Goal: Task Accomplishment & Management: Complete application form

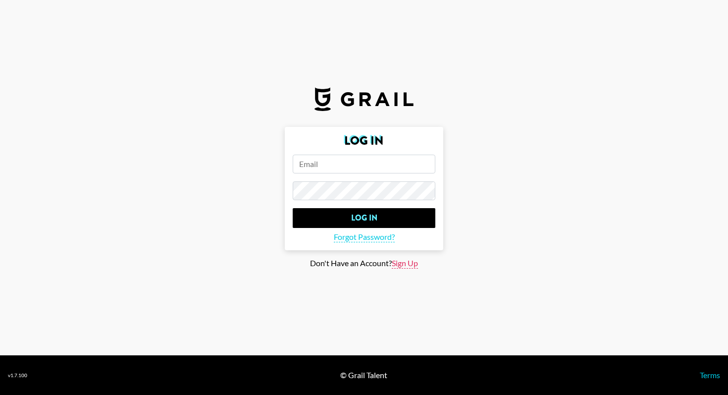
click at [410, 264] on span "Sign Up" at bounding box center [405, 263] width 26 height 10
type input "Sign Up"
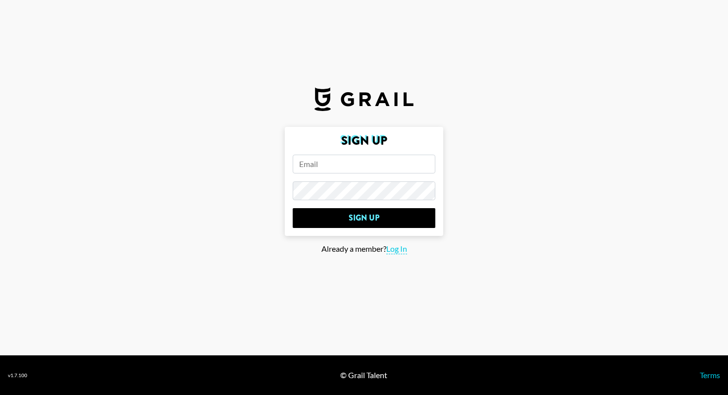
click at [378, 165] on input "email" at bounding box center [364, 164] width 143 height 19
type input "m"
type input "[EMAIL_ADDRESS][DOMAIN_NAME]"
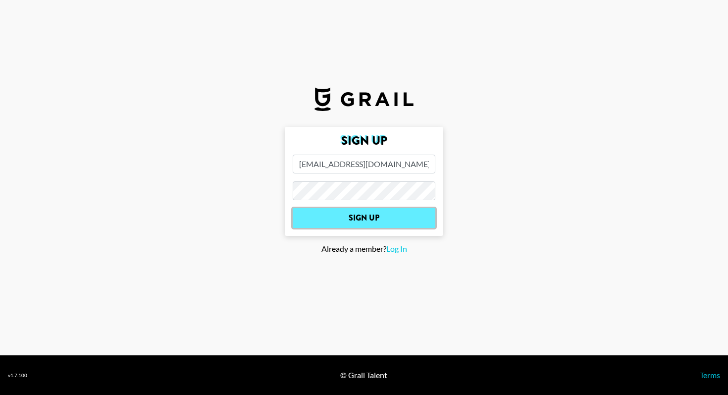
click at [368, 220] on input "Sign Up" at bounding box center [364, 218] width 143 height 20
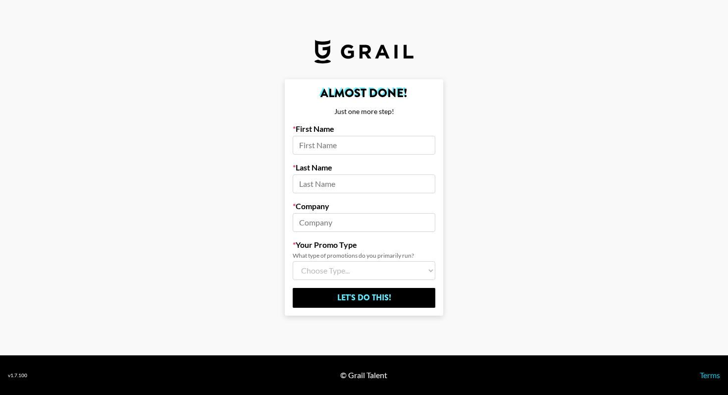
click at [354, 146] on input at bounding box center [364, 145] width 143 height 19
type input "Yuzu"
type input "Tomita"
click at [329, 266] on select "Choose Type... Song Promos Brand Promos Both (I work at an Agency)" at bounding box center [364, 270] width 143 height 19
drag, startPoint x: 323, startPoint y: 222, endPoint x: 395, endPoint y: 222, distance: 71.3
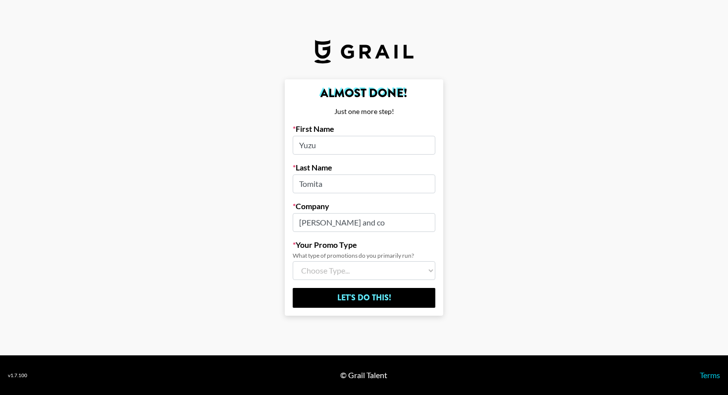
click at [395, 222] on input "[PERSON_NAME] and co" at bounding box center [364, 222] width 143 height 19
click at [349, 229] on input "[PERSON_NAME]" at bounding box center [364, 222] width 143 height 19
type input "[PERSON_NAME] Creative and co"
click at [348, 201] on label "Company" at bounding box center [364, 206] width 143 height 10
click at [357, 275] on select "Choose Type... Song Promos Brand Promos Both (I work at an Agency)" at bounding box center [364, 270] width 143 height 19
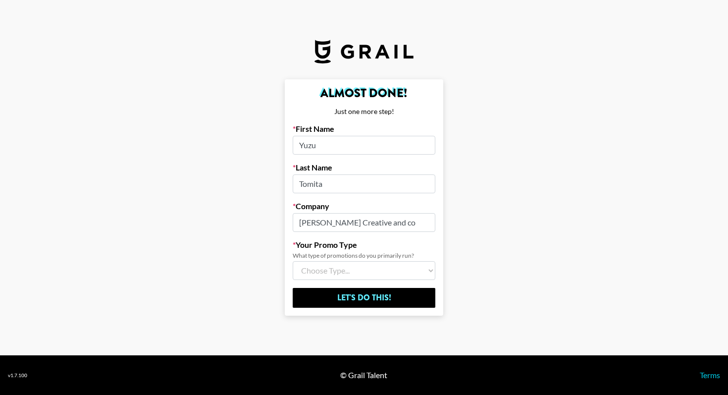
select select "Song"
click at [293, 261] on select "Choose Type... Song Promos Brand Promos Both (I work at an Agency)" at bounding box center [364, 270] width 143 height 19
click at [352, 224] on input "[PERSON_NAME] Creative and co" at bounding box center [364, 222] width 143 height 19
drag, startPoint x: 352, startPoint y: 224, endPoint x: 459, endPoint y: 224, distance: 107.0
click at [459, 224] on main "Almost Done! Just one more step! First Name [PERSON_NAME] Last Name [PERSON_NAM…" at bounding box center [364, 197] width 712 height 236
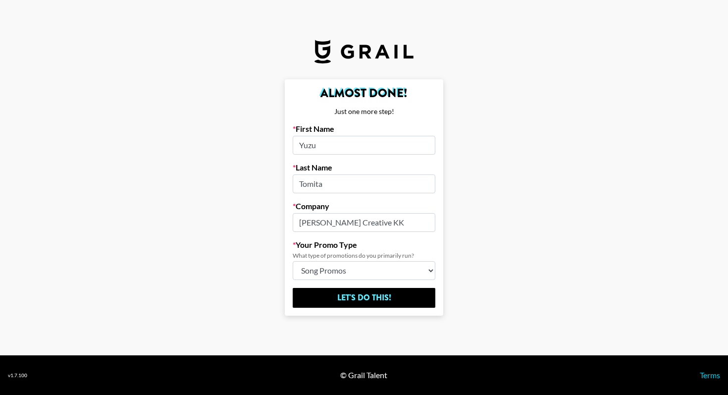
click at [350, 220] on input "[PERSON_NAME] Creative KK" at bounding box center [364, 222] width 143 height 19
drag, startPoint x: 350, startPoint y: 223, endPoint x: 566, endPoint y: 223, distance: 215.4
click at [566, 223] on main "Almost Done! Just one more step! First Name [PERSON_NAME] Last Name [PERSON_NAM…" at bounding box center [364, 197] width 712 height 236
type input "[PERSON_NAME] Creative"
click at [418, 272] on select "Choose Type... Song Promos Brand Promos Both (I work at an Agency)" at bounding box center [364, 270] width 143 height 19
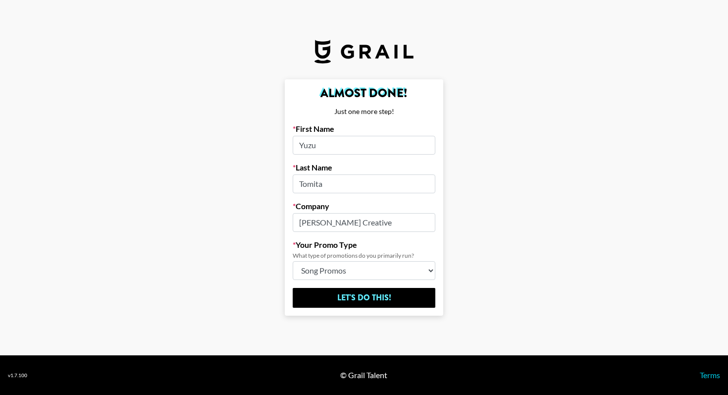
select select "Multi"
click at [293, 261] on select "Choose Type... Song Promos Brand Promos Both (I work at an Agency)" at bounding box center [364, 270] width 143 height 19
click at [476, 248] on main "Almost Done! Just one more step! First Name [PERSON_NAME] Last Name [PERSON_NAM…" at bounding box center [364, 197] width 712 height 236
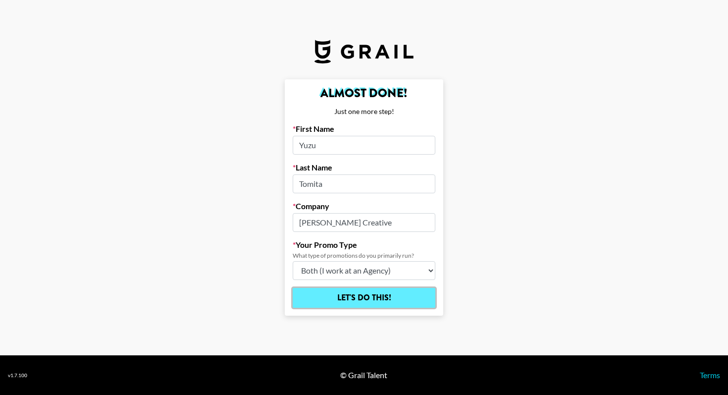
click at [385, 289] on input "Let's Do This!" at bounding box center [364, 298] width 143 height 20
select select "Song"
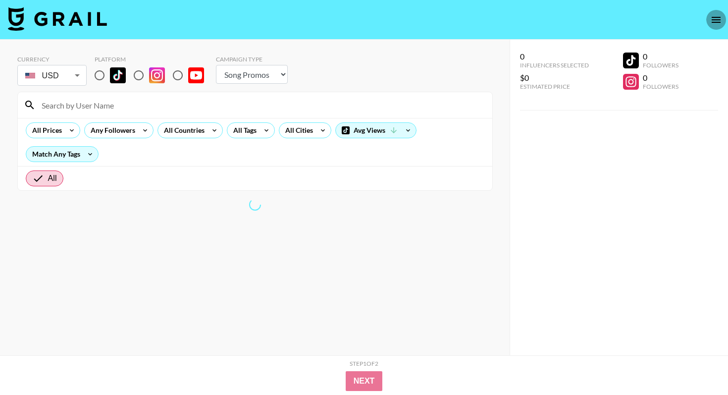
click at [721, 12] on button "open drawer" at bounding box center [716, 20] width 20 height 20
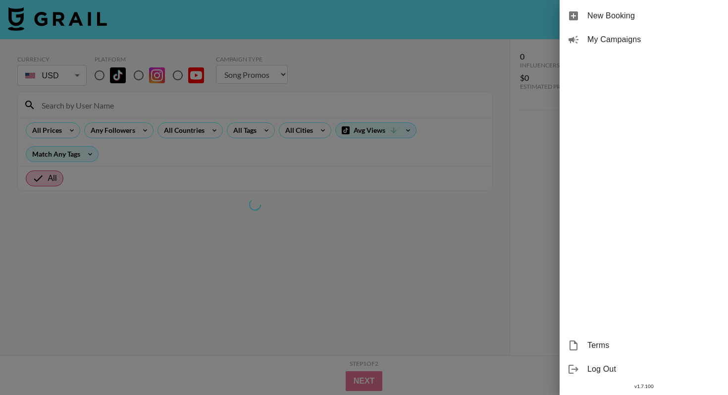
click at [434, 265] on div at bounding box center [364, 197] width 728 height 395
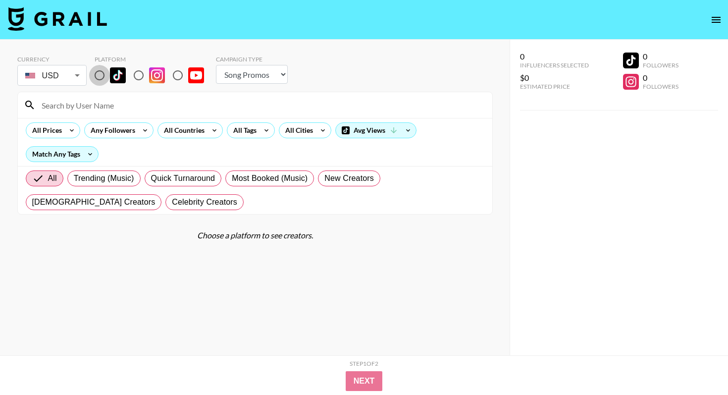
click at [100, 76] on input "radio" at bounding box center [99, 75] width 21 height 21
radio input "true"
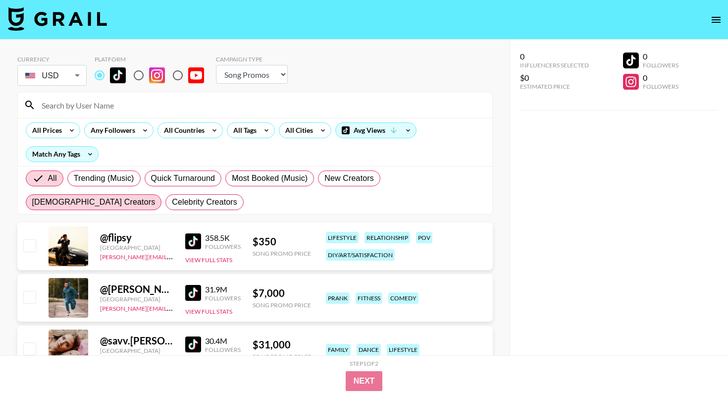
click at [155, 196] on span "[DEMOGRAPHIC_DATA] Creators" at bounding box center [93, 202] width 123 height 12
click at [32, 202] on input "[DEMOGRAPHIC_DATA] Creators" at bounding box center [32, 202] width 0 height 0
radio input "true"
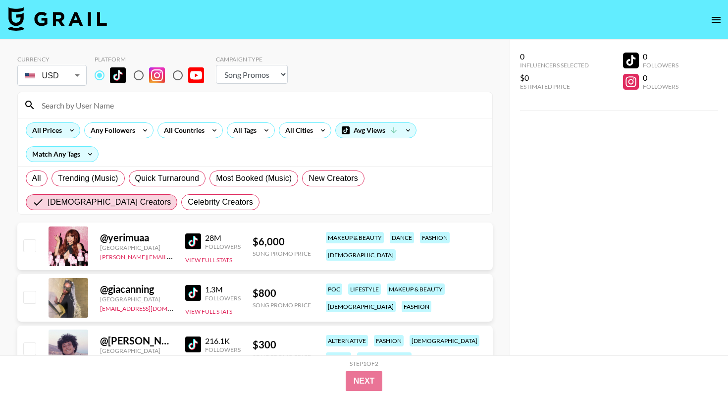
click at [57, 129] on div "All Prices" at bounding box center [45, 130] width 38 height 15
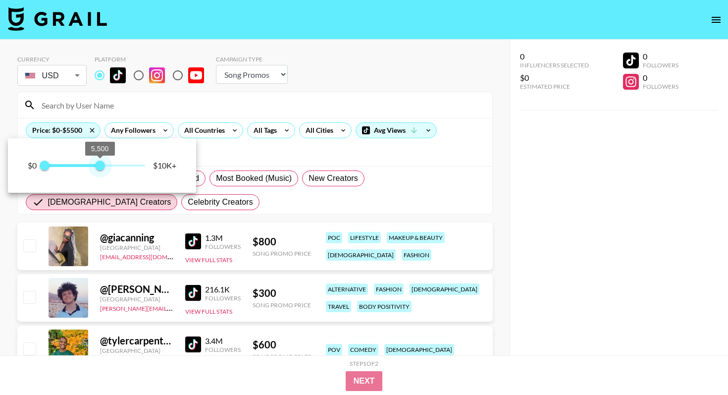
type input "6000"
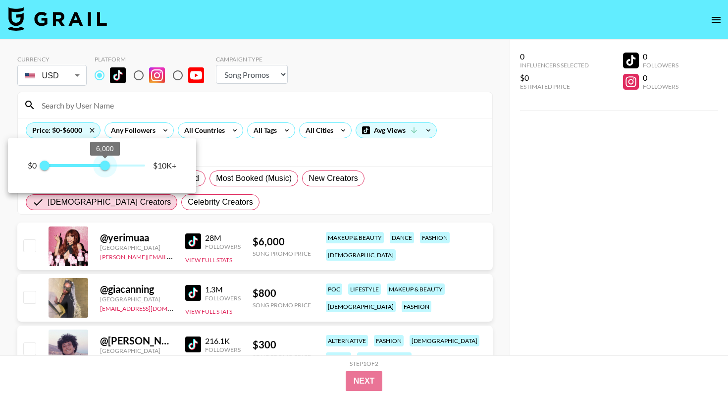
drag, startPoint x: 146, startPoint y: 164, endPoint x: 104, endPoint y: 158, distance: 42.5
click at [104, 160] on span "6,000" at bounding box center [105, 165] width 10 height 10
click at [249, 151] on div at bounding box center [364, 197] width 728 height 395
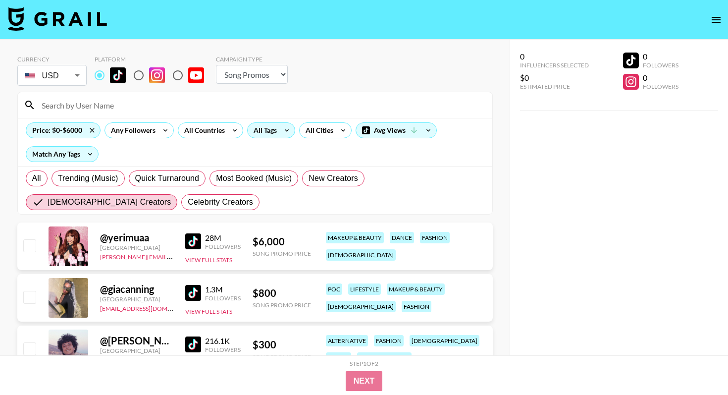
click at [263, 131] on div "All Tags" at bounding box center [263, 130] width 31 height 15
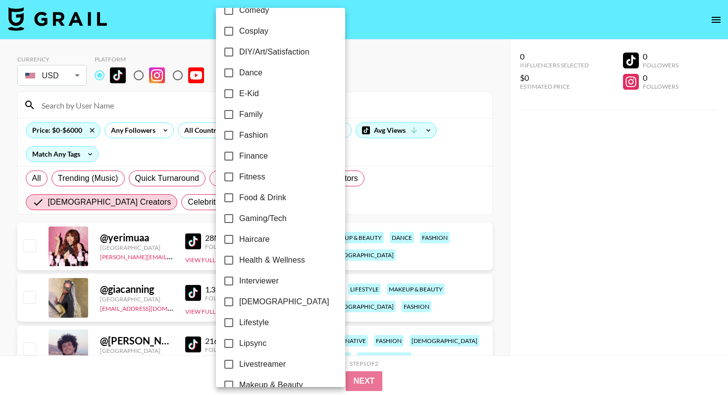
scroll to position [219, 0]
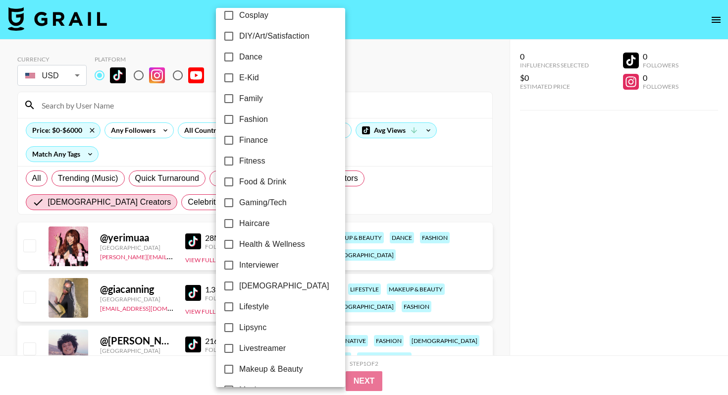
click at [228, 283] on input "[DEMOGRAPHIC_DATA]" at bounding box center [228, 285] width 21 height 21
checkbox input "true"
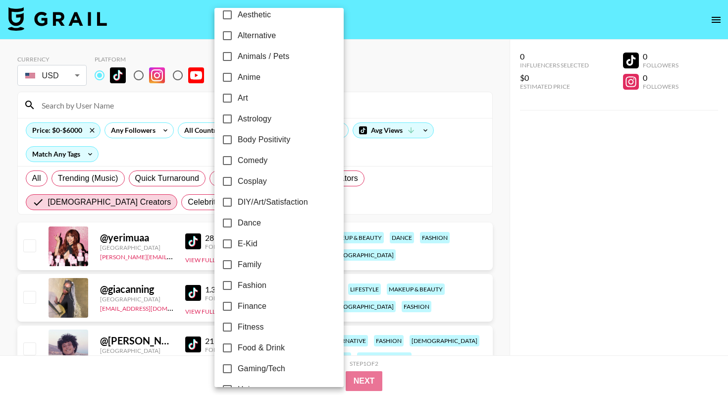
scroll to position [57, 0]
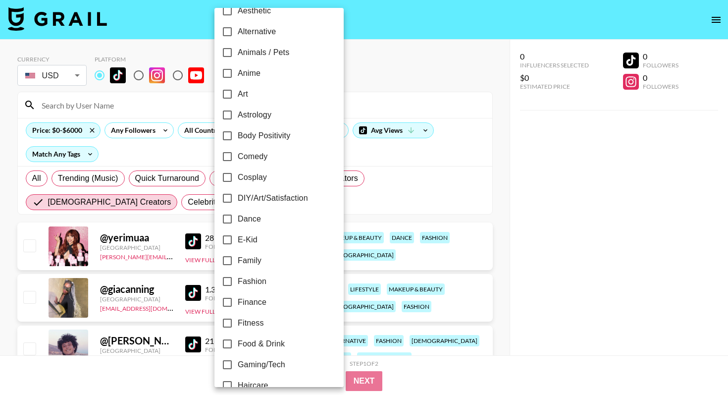
click at [244, 214] on span "Dance" at bounding box center [249, 219] width 23 height 12
click at [238, 214] on input "Dance" at bounding box center [227, 218] width 21 height 21
checkbox input "true"
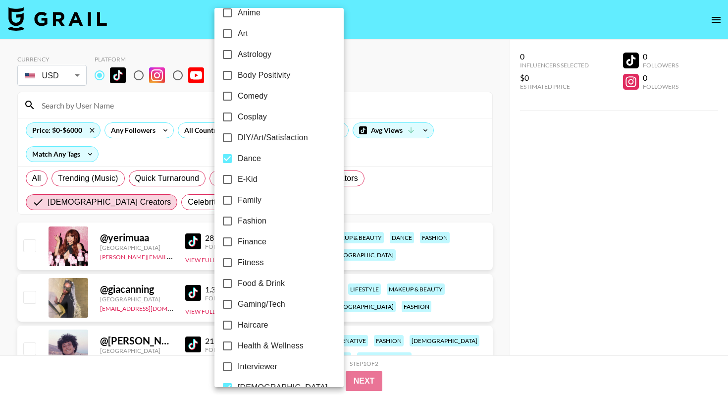
click at [243, 221] on span "Fashion" at bounding box center [252, 221] width 29 height 12
click at [238, 221] on input "Fashion" at bounding box center [227, 220] width 21 height 21
checkbox input "true"
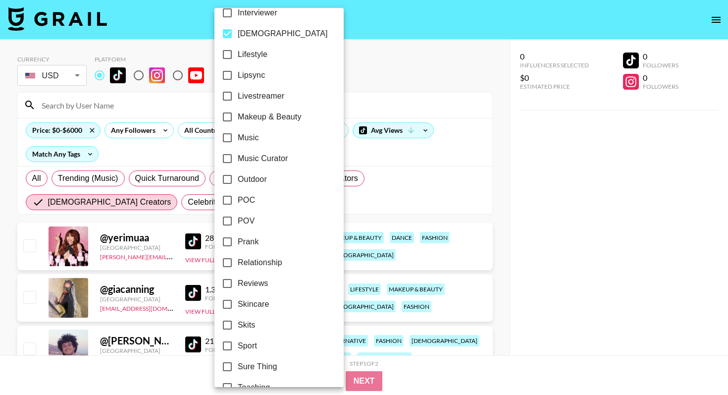
scroll to position [552, 0]
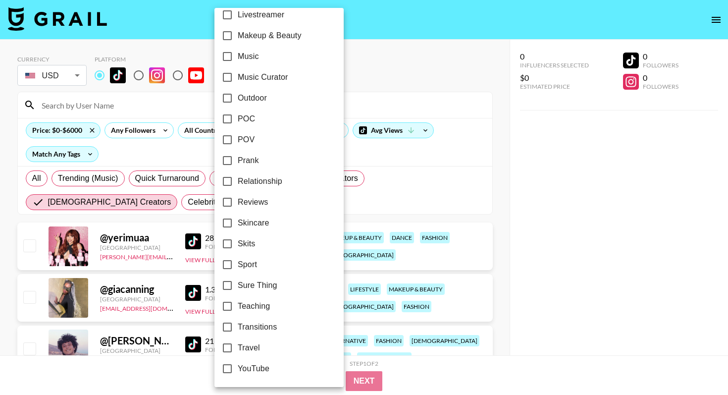
click at [229, 54] on input "Music" at bounding box center [227, 56] width 21 height 21
checkbox input "true"
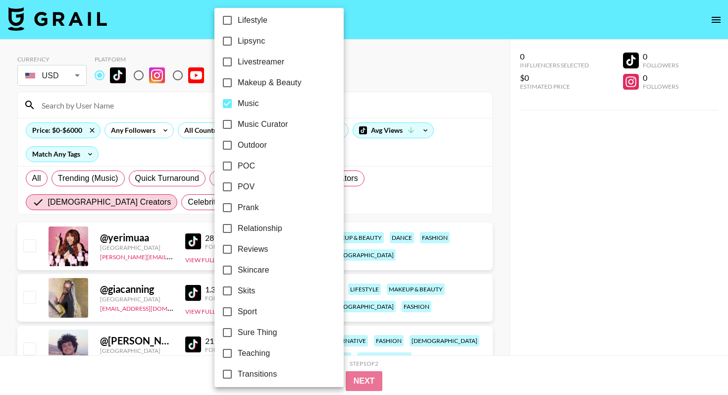
scroll to position [496, 0]
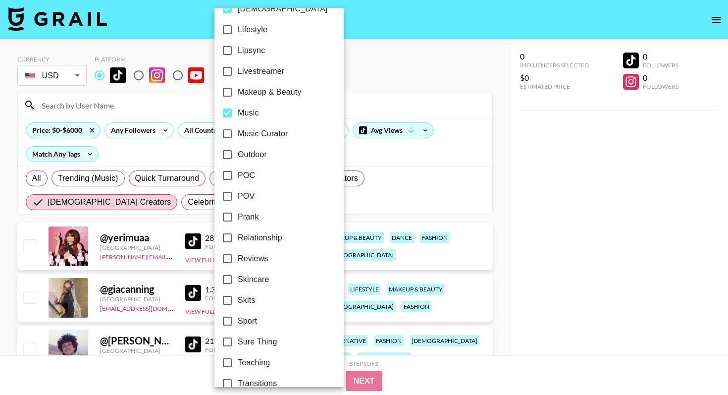
click at [229, 47] on input "Lipsync" at bounding box center [227, 50] width 21 height 21
checkbox input "true"
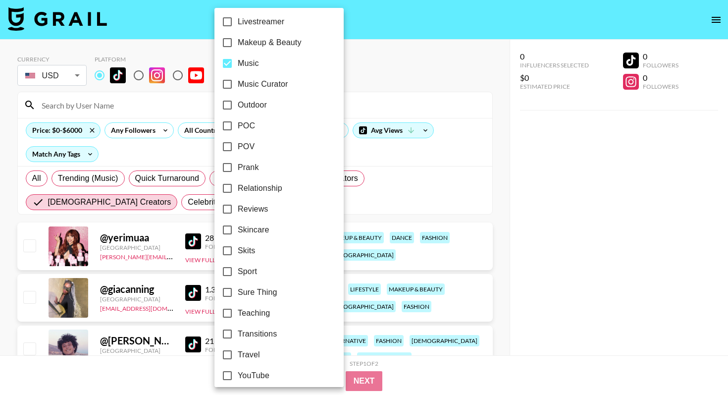
scroll to position [552, 0]
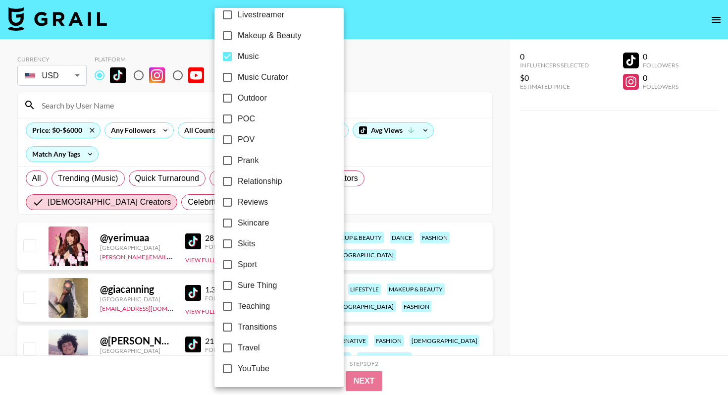
click at [474, 132] on div at bounding box center [364, 197] width 728 height 395
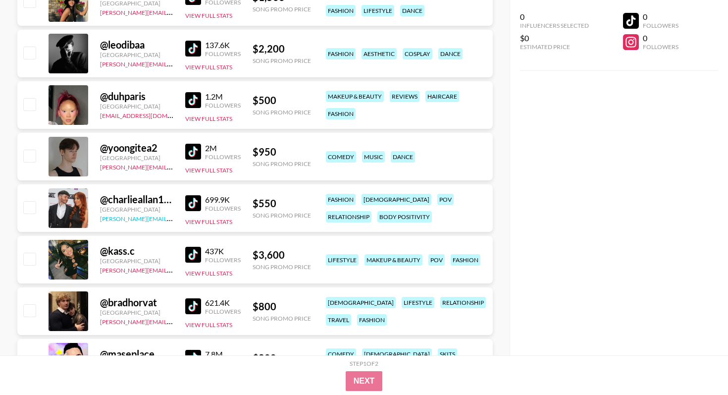
scroll to position [466, 0]
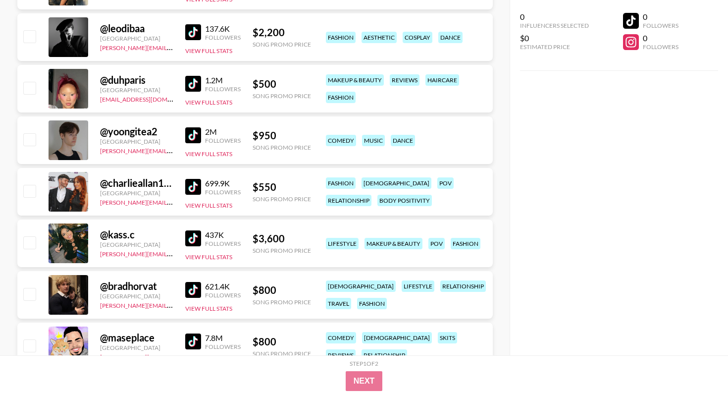
click at [195, 129] on img at bounding box center [193, 135] width 16 height 16
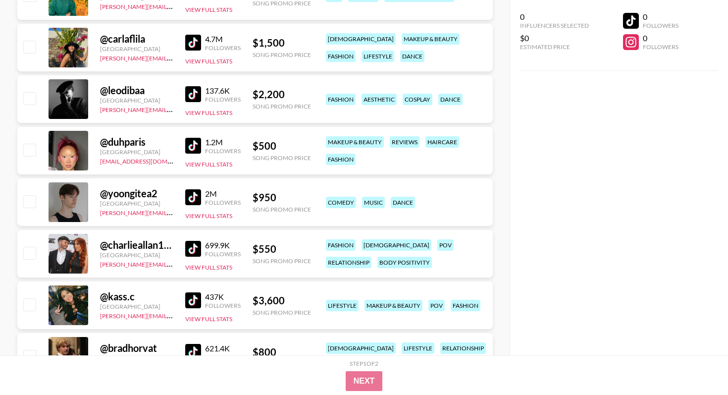
scroll to position [409, 0]
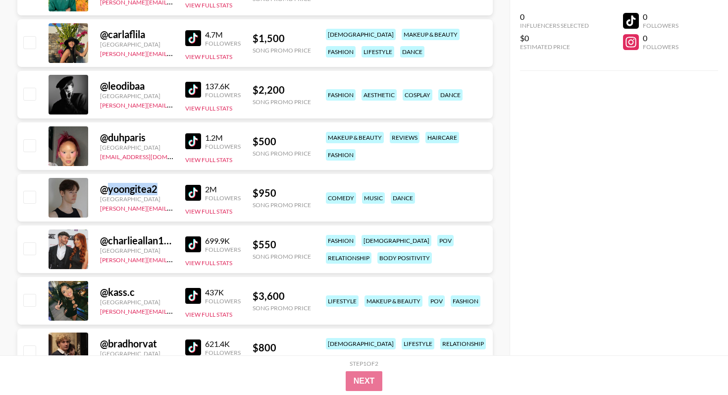
drag, startPoint x: 108, startPoint y: 189, endPoint x: 161, endPoint y: 188, distance: 53.0
click at [161, 188] on div "@ yoongitea2" at bounding box center [136, 189] width 73 height 12
copy div "yoongitea2"
click at [199, 196] on img at bounding box center [193, 193] width 16 height 16
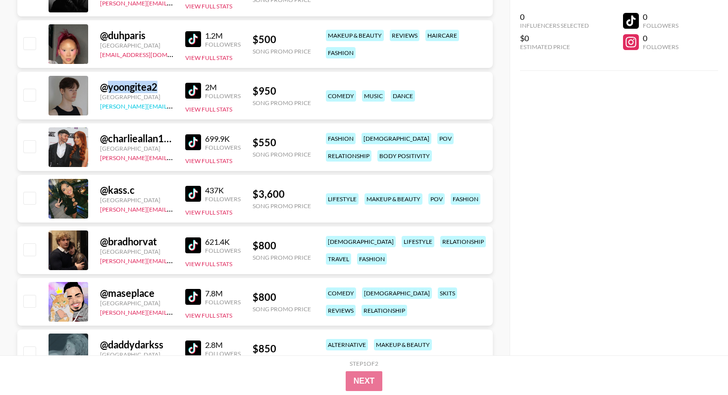
scroll to position [497, 0]
